Goal: Task Accomplishment & Management: Use online tool/utility

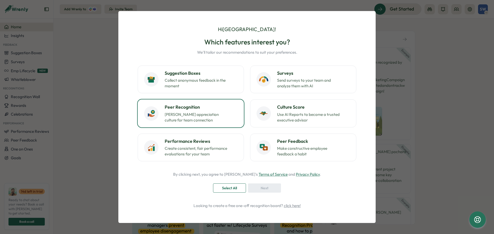
click at [210, 119] on p "[PERSON_NAME] appreciation culture for team connection" at bounding box center [197, 117] width 64 height 11
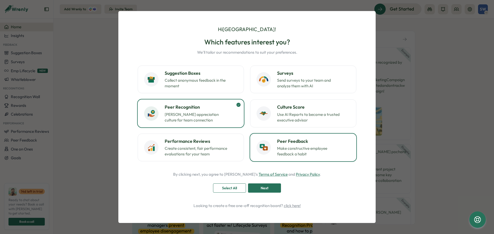
drag, startPoint x: 273, startPoint y: 151, endPoint x: 267, endPoint y: 149, distance: 6.4
click at [271, 150] on div "Peer Feedback Make constructive employee feedback a habit" at bounding box center [303, 147] width 93 height 19
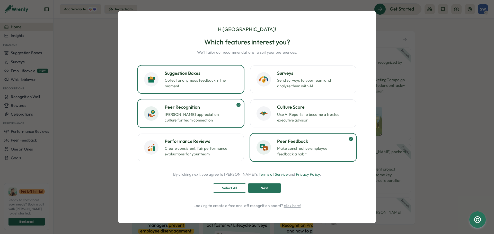
click at [223, 89] on p "Collect anonymous feedback in the moment" at bounding box center [197, 83] width 64 height 11
click at [278, 102] on button "Culture Score Use AI Reports to become a trusted executive advisor" at bounding box center [303, 114] width 106 height 28
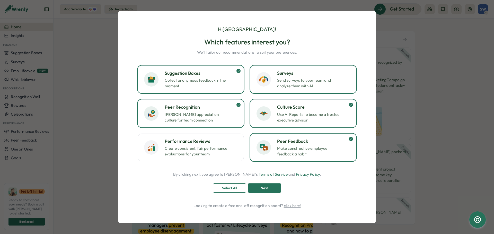
click at [280, 89] on p "Send surveys to your team and analyze them with AI" at bounding box center [309, 83] width 64 height 11
click at [217, 134] on button "Performance Reviews Create consistent, fair performance evaluations for your te…" at bounding box center [191, 148] width 106 height 28
click at [254, 190] on div "Next" at bounding box center [264, 188] width 23 height 9
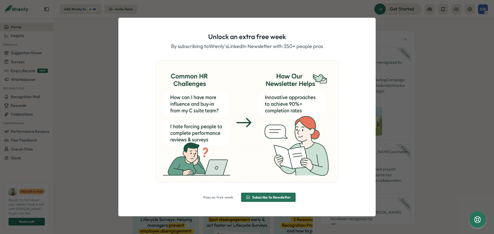
click at [227, 198] on span "Pass on free week" at bounding box center [218, 198] width 30 height 4
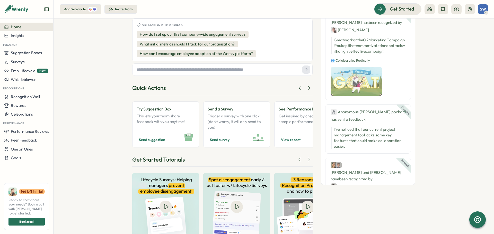
scroll to position [51, 0]
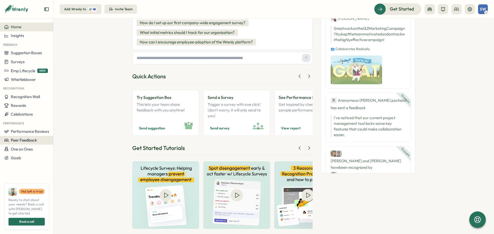
click at [18, 139] on span "Peer Feedback" at bounding box center [24, 140] width 26 height 5
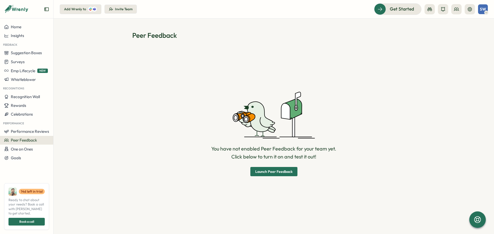
click at [266, 171] on span "Launch Peer Feedback" at bounding box center [273, 172] width 37 height 4
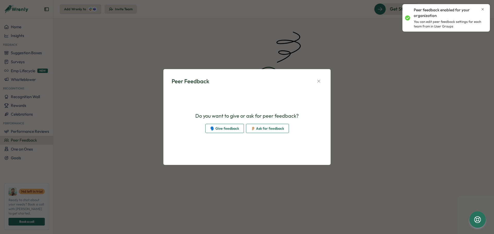
click at [260, 130] on span "👂🏼 Ask for feedback" at bounding box center [267, 128] width 33 height 9
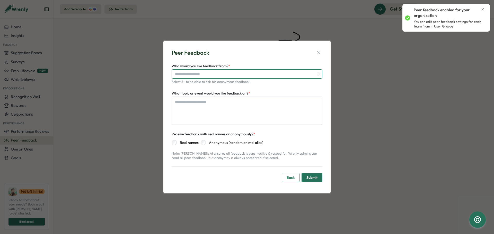
type textarea "*"
click at [270, 72] on input "Who would you like feedback from? *" at bounding box center [244, 74] width 139 height 9
click at [293, 179] on span "Back" at bounding box center [291, 177] width 8 height 9
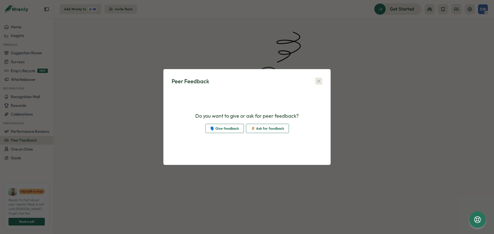
click at [320, 82] on icon "button" at bounding box center [318, 81] width 5 height 5
